Goal: Navigation & Orientation: Find specific page/section

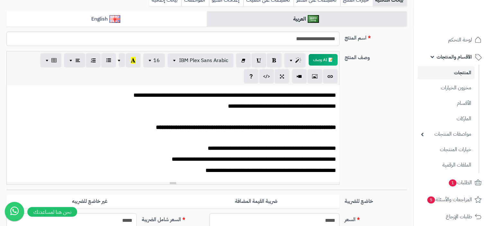
scroll to position [0, 5]
click at [463, 40] on span "لوحة التحكم" at bounding box center [460, 39] width 23 height 9
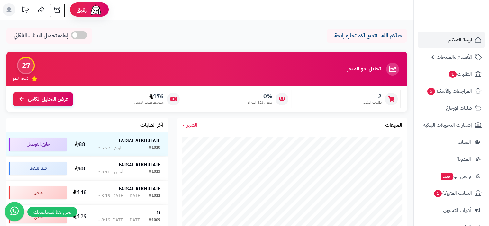
click at [58, 8] on icon at bounding box center [57, 9] width 13 height 13
click at [454, 61] on link "الأقسام والمنتجات" at bounding box center [452, 56] width 68 height 15
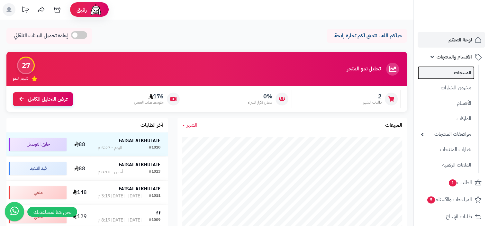
click at [457, 73] on link "المنتجات" at bounding box center [446, 72] width 57 height 13
